Goal: Task Accomplishment & Management: Manage account settings

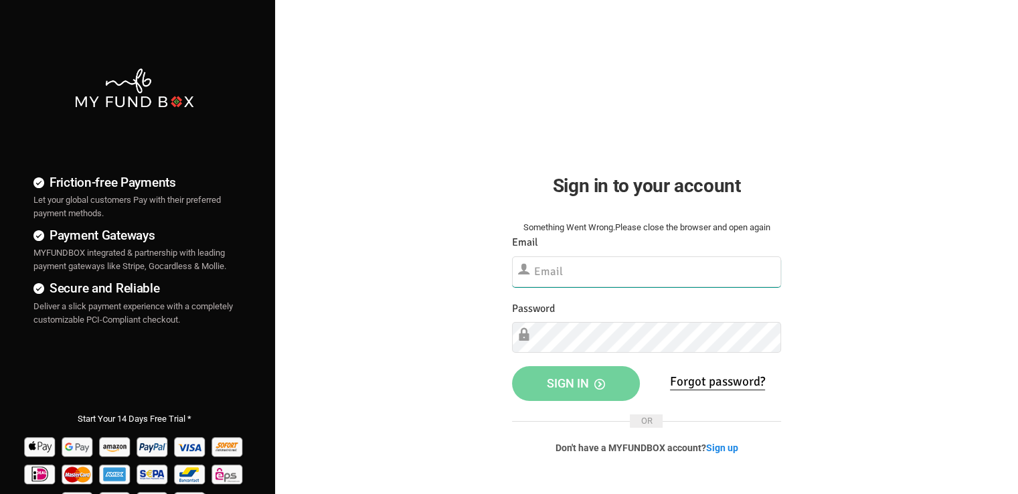
click at [544, 271] on input "text" at bounding box center [646, 271] width 269 height 31
paste input "[EMAIL_ADDRESS][DOMAIN_NAME]"
type input "[EMAIL_ADDRESS][DOMAIN_NAME]"
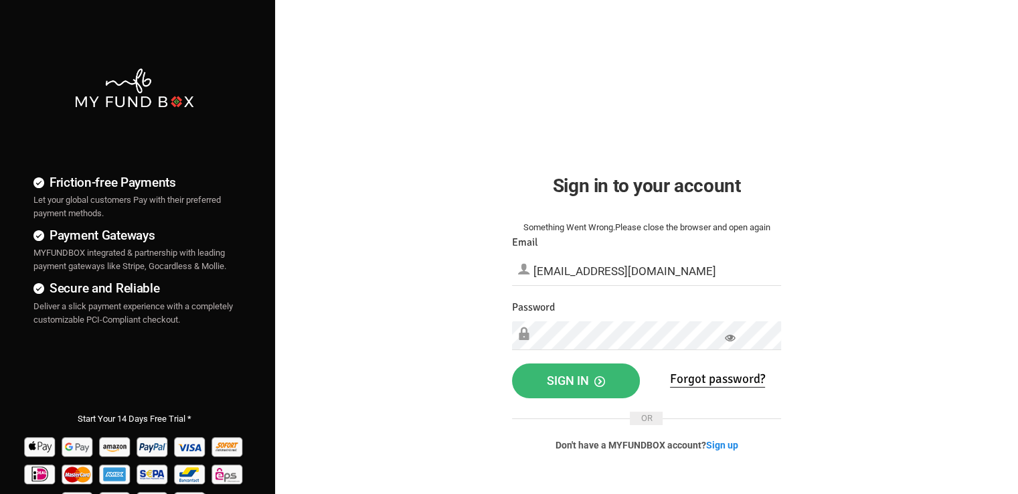
click at [546, 384] on button "Sign in" at bounding box center [576, 381] width 128 height 35
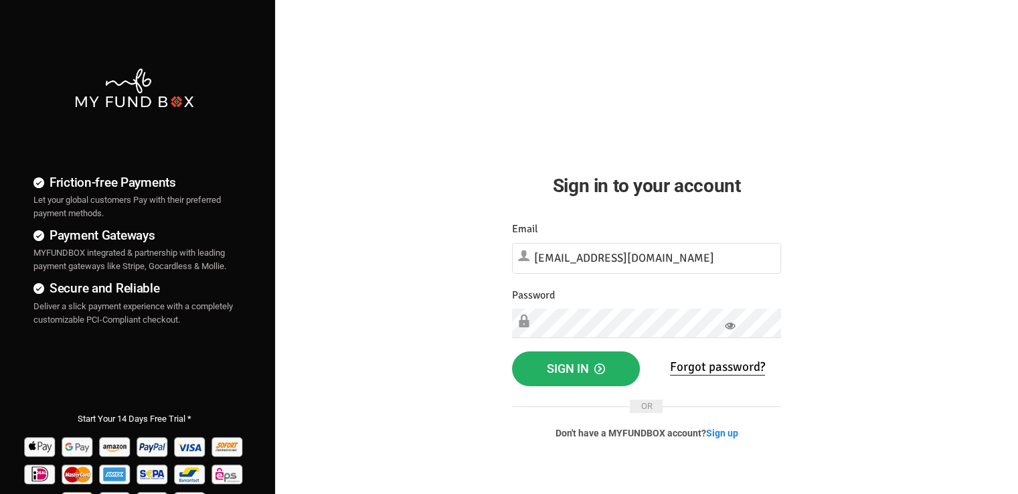
click at [569, 362] on span "Sign in" at bounding box center [576, 369] width 58 height 14
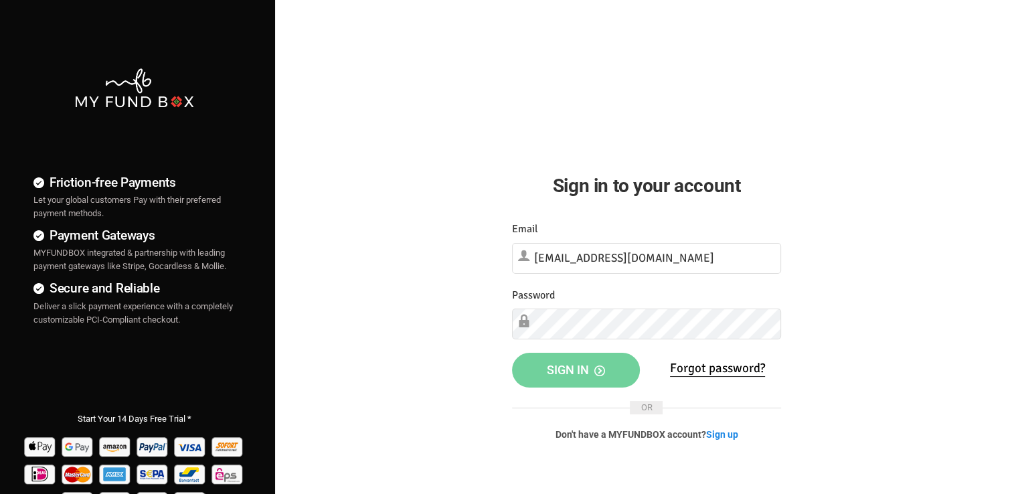
click at [123, 183] on h4 "Friction-free Payments" at bounding box center [134, 182] width 202 height 19
click at [415, 338] on div "Friction-free Payments Let your global customers Pay with their preferred payme…" at bounding box center [509, 343] width 1032 height 686
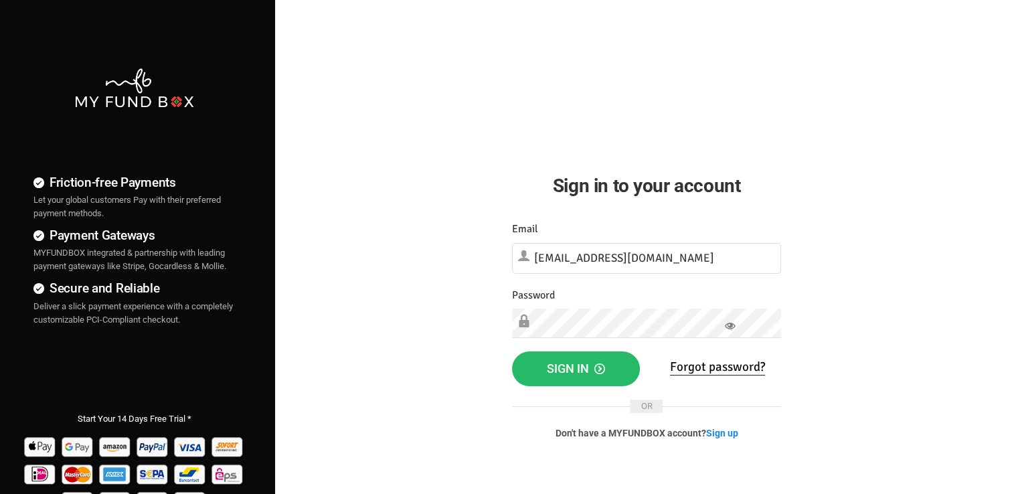
click at [729, 322] on icon at bounding box center [730, 326] width 11 height 11
click at [571, 373] on span "Sign in" at bounding box center [576, 369] width 58 height 14
